Goal: Transaction & Acquisition: Purchase product/service

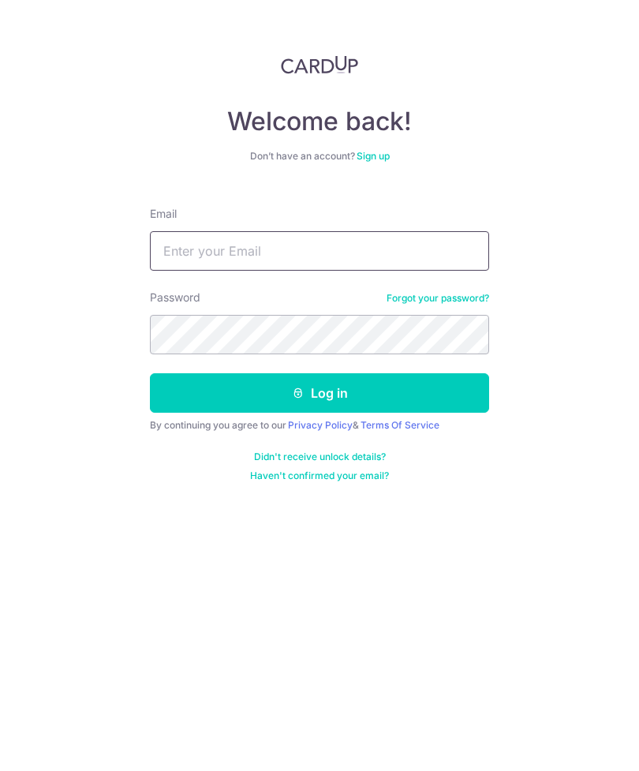
click at [376, 242] on input "Email" at bounding box center [319, 250] width 339 height 39
type input "[EMAIL_ADDRESS][DOMAIN_NAME]"
click at [425, 393] on button "Log in" at bounding box center [319, 392] width 339 height 39
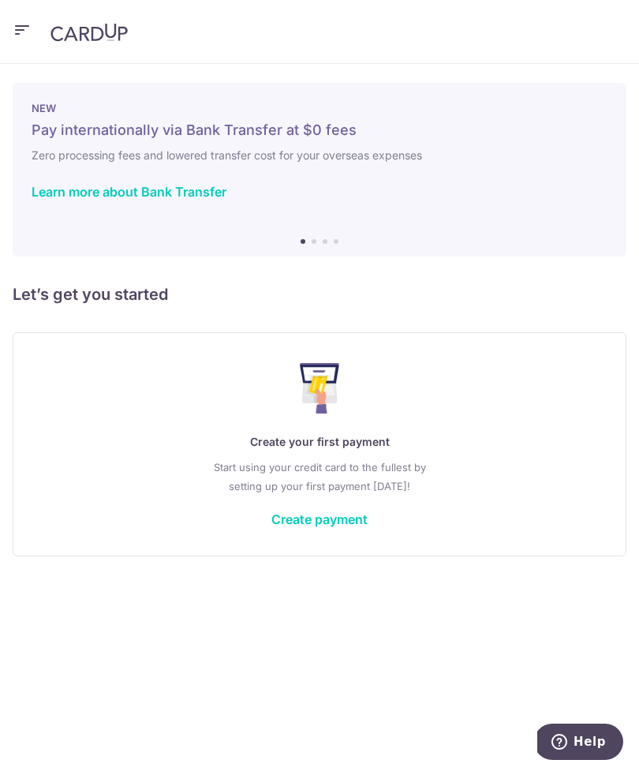
click at [340, 520] on link "Create payment" at bounding box center [319, 519] width 96 height 16
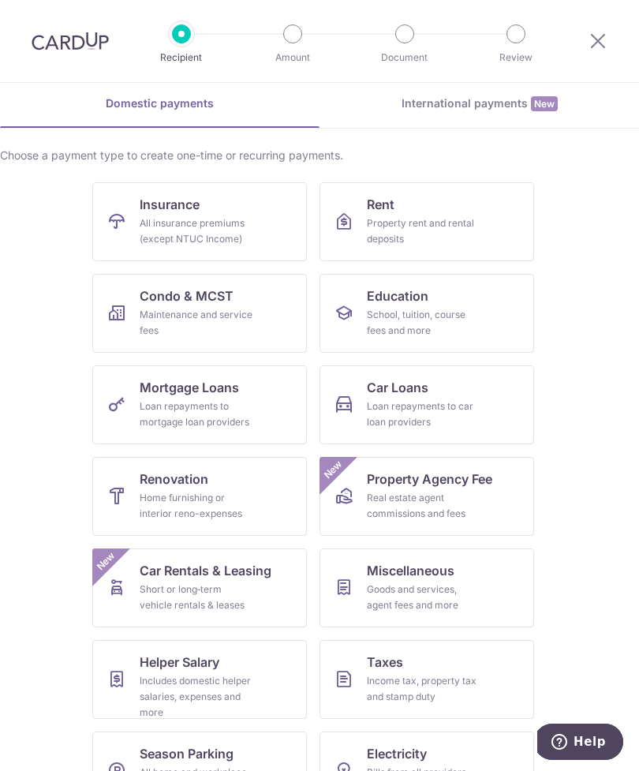
scroll to position [66, 0]
click at [226, 500] on div "Home furnishing or interior reno-expenses" at bounding box center [197, 507] width 114 height 32
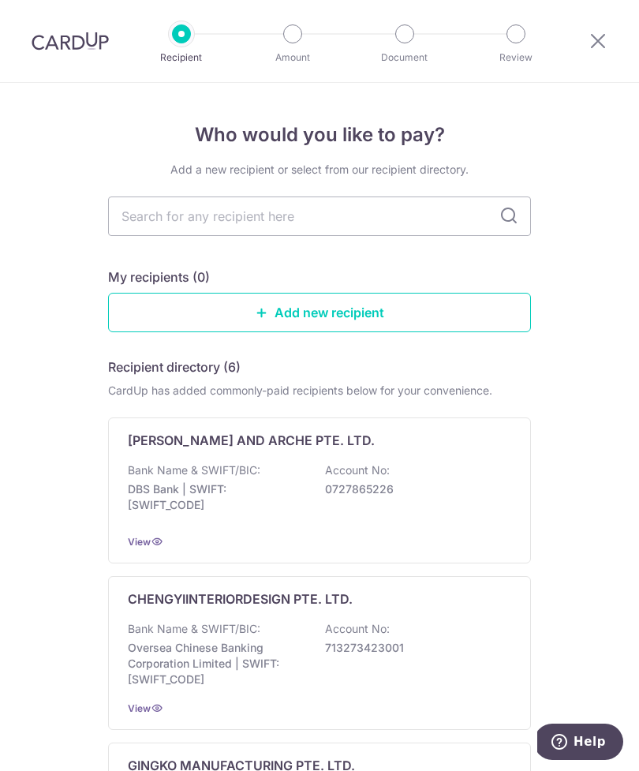
click at [387, 319] on link "Add new recipient" at bounding box center [319, 312] width 423 height 39
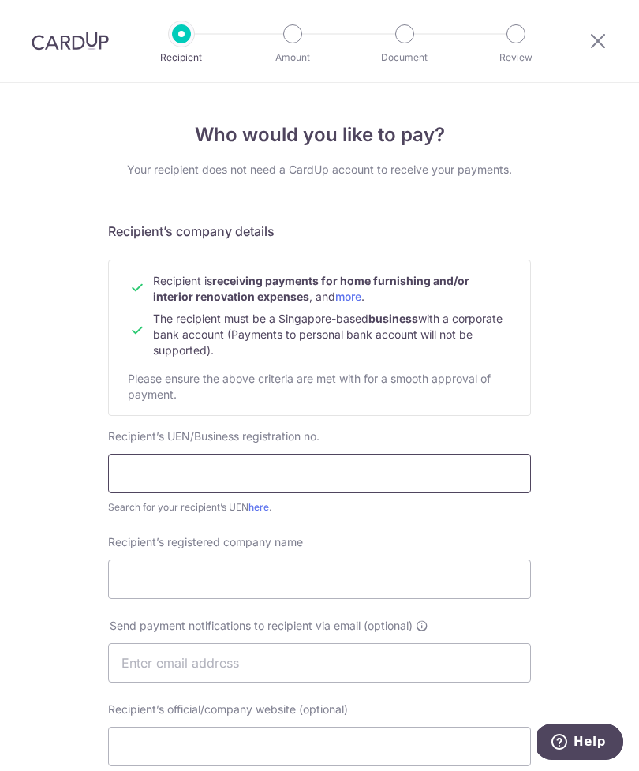
click at [385, 474] on input "text" at bounding box center [319, 473] width 423 height 39
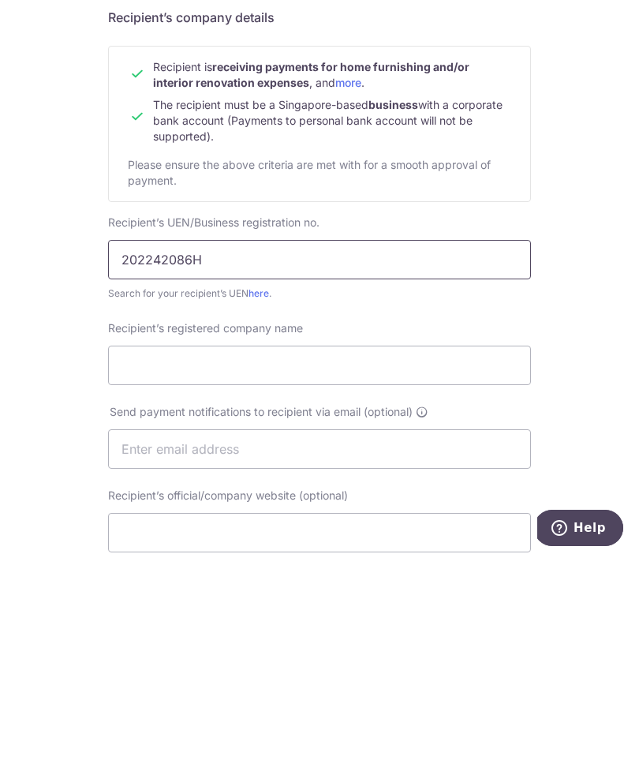
type input "202242086H"
click at [426, 560] on input "Recipient’s registered company name" at bounding box center [319, 579] width 423 height 39
type input "t"
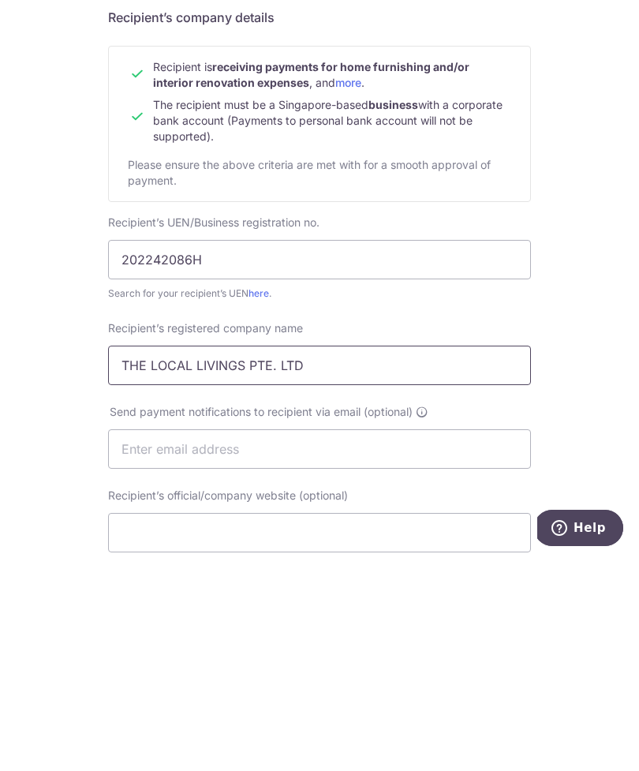
type input "THE LOCAL LIVINGS PTE. LTD"
click at [384, 643] on input "text" at bounding box center [319, 662] width 423 height 39
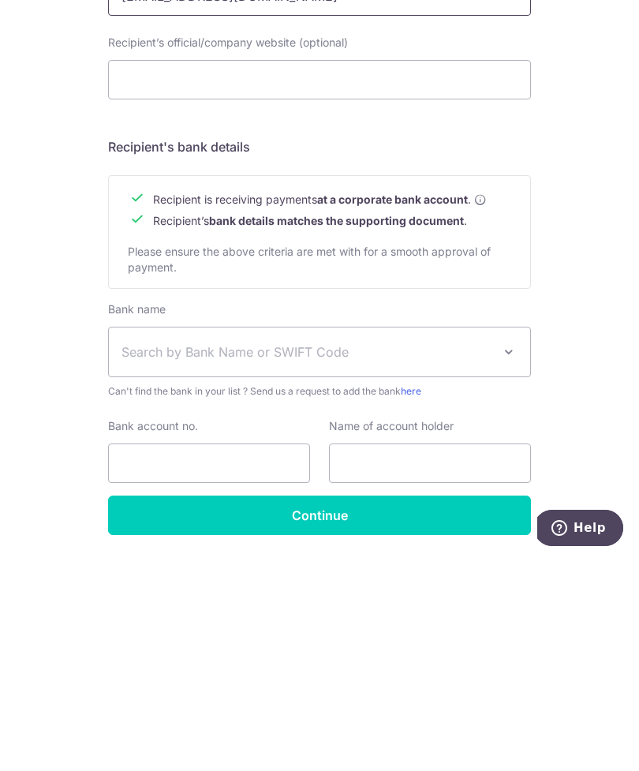
scroll to position [452, 0]
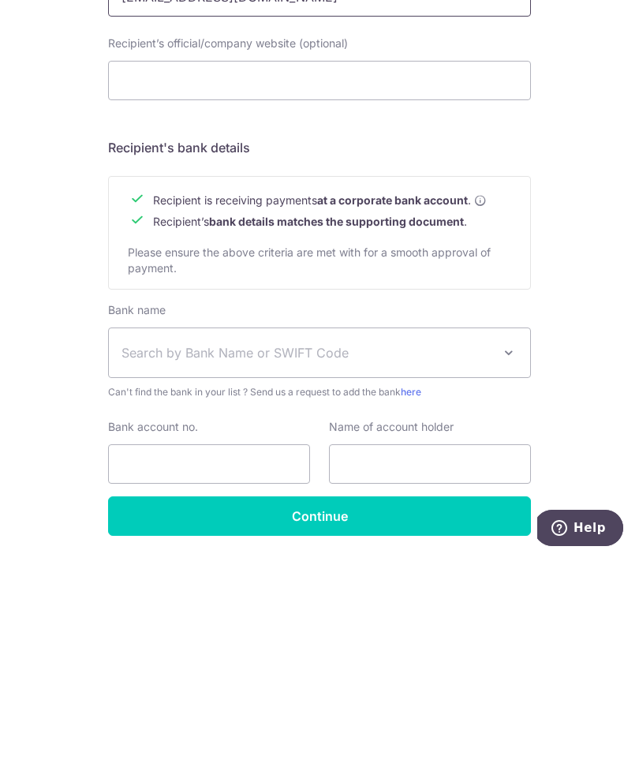
type input "[EMAIL_ADDRESS][DOMAIN_NAME]"
click at [506, 557] on span at bounding box center [509, 566] width 19 height 19
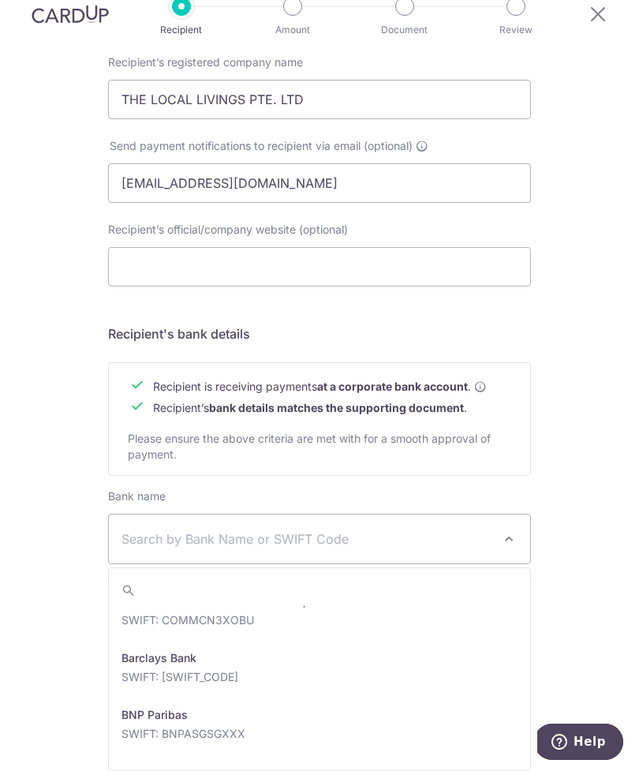
scroll to position [416, 0]
click at [612, 512] on div "Who would you like to pay? Your recipient does not need a CardUp account to rec…" at bounding box center [319, 199] width 639 height 1193
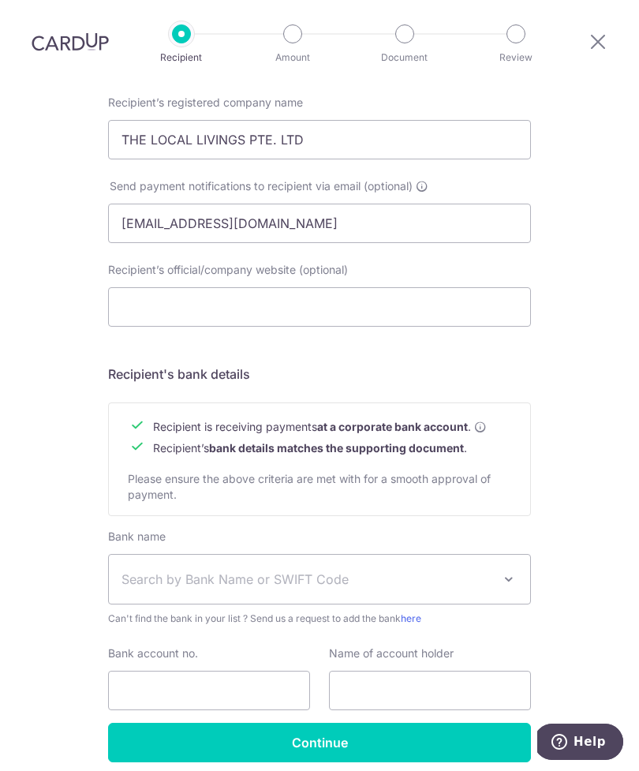
scroll to position [439, 0]
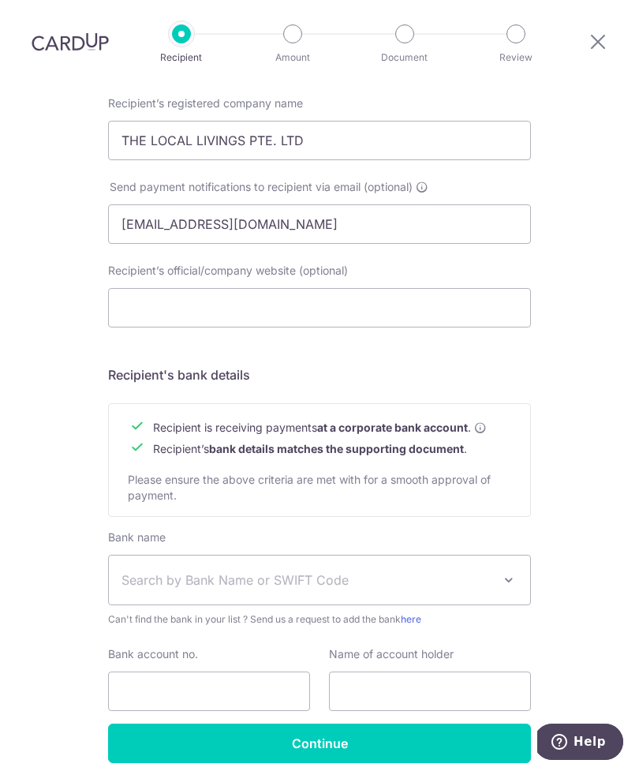
click at [395, 724] on input "Continue" at bounding box center [319, 743] width 423 height 39
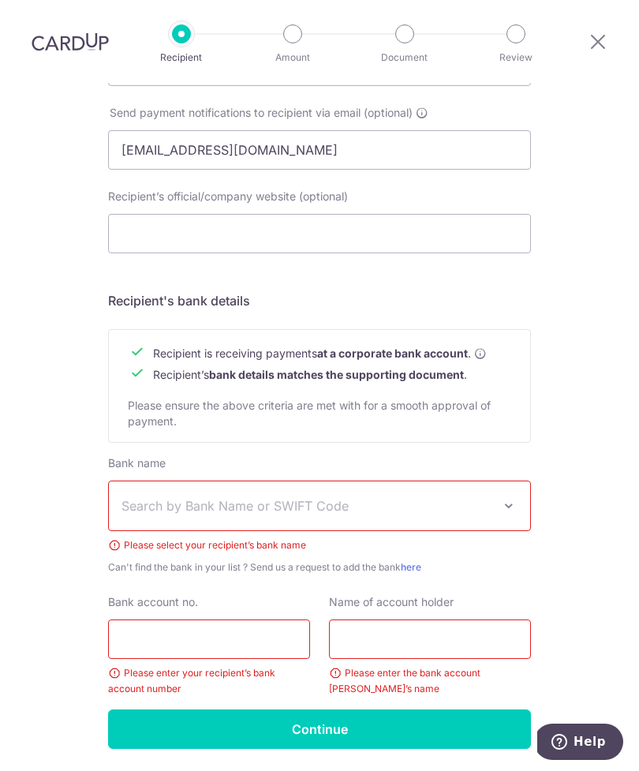
scroll to position [512, 0]
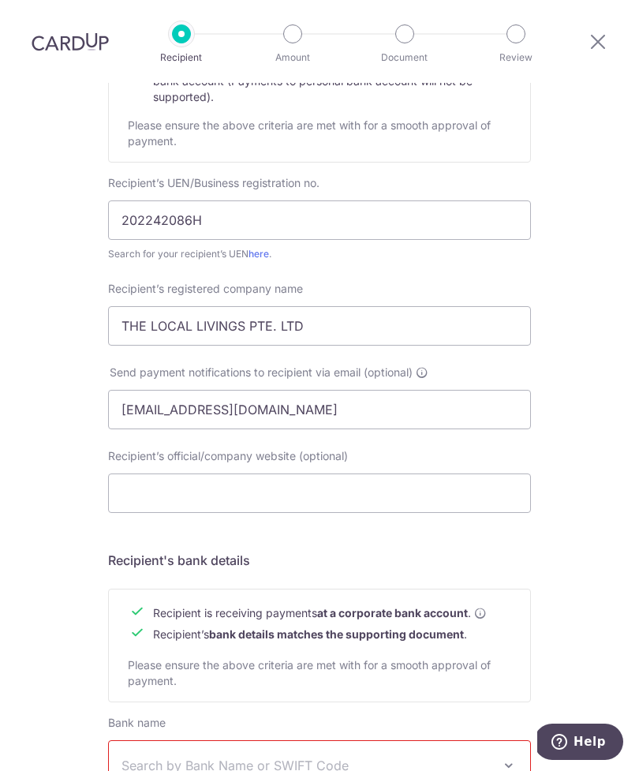
click at [595, 754] on button "Help" at bounding box center [578, 742] width 89 height 36
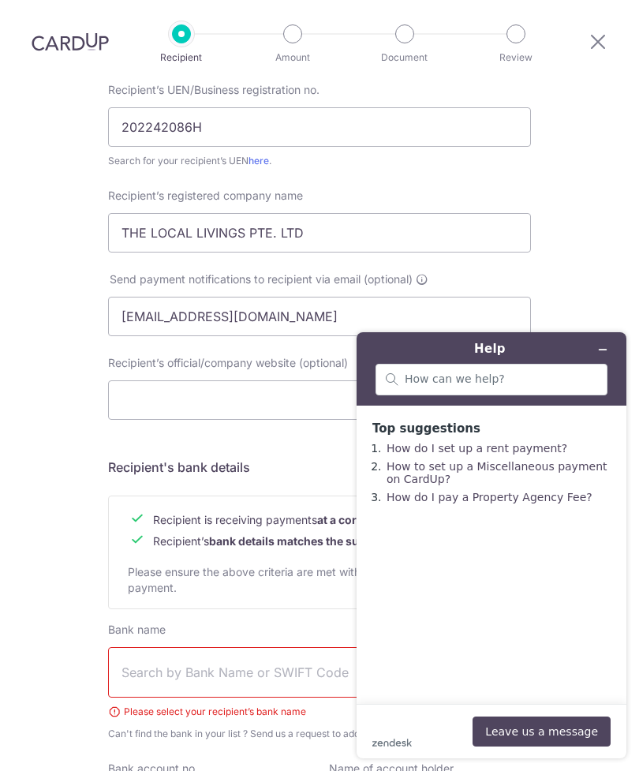
scroll to position [347, 0]
click at [609, 358] on button "Minimise widget" at bounding box center [602, 350] width 25 height 22
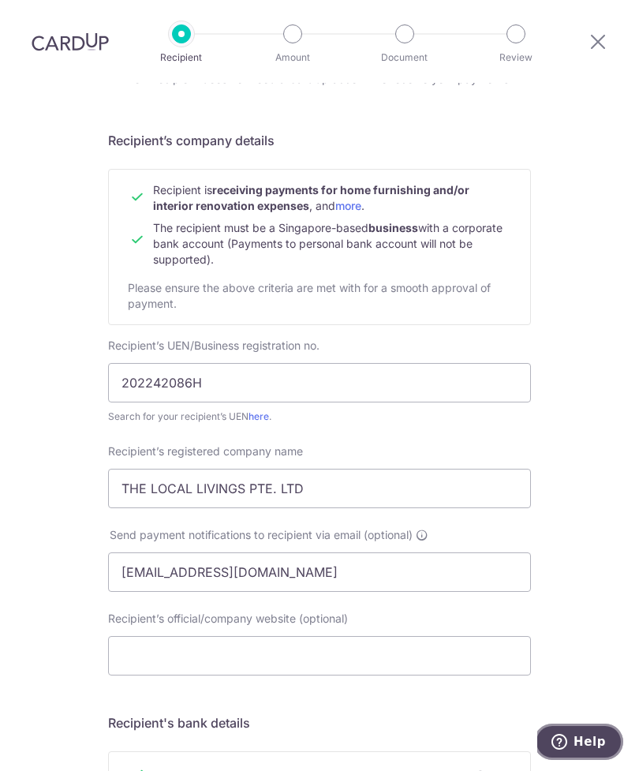
scroll to position [105, 0]
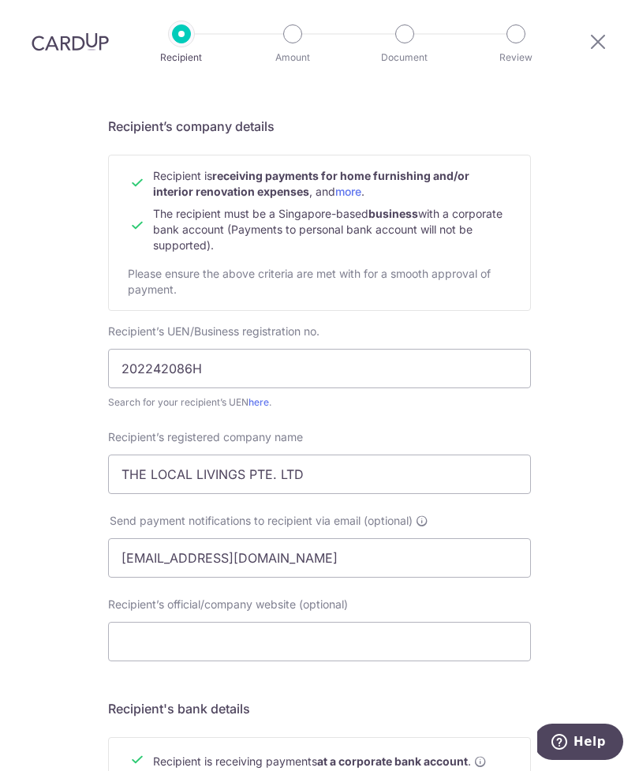
click at [269, 396] on link "here" at bounding box center [259, 402] width 21 height 12
